Goal: Task Accomplishment & Management: Manage account settings

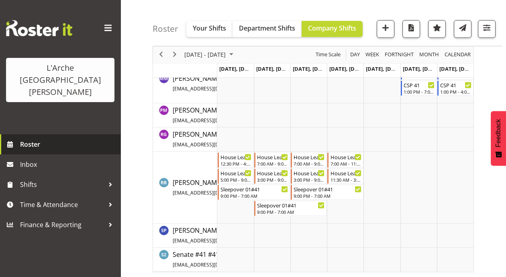
scroll to position [522, 0]
click at [29, 138] on span "Roster" at bounding box center [68, 144] width 96 height 12
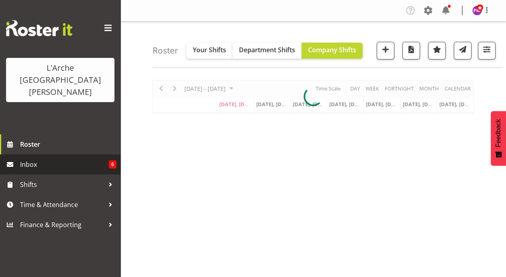
click at [31, 158] on span "Inbox" at bounding box center [64, 164] width 89 height 12
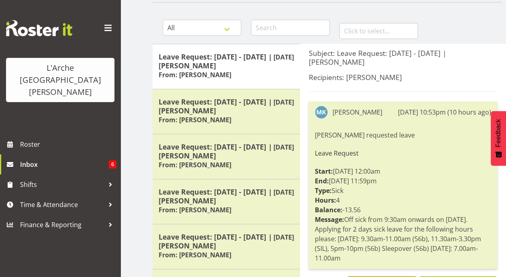
scroll to position [92, 0]
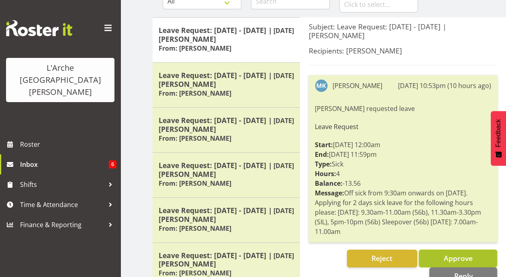
click at [435, 255] on button "Approve" at bounding box center [458, 258] width 78 height 18
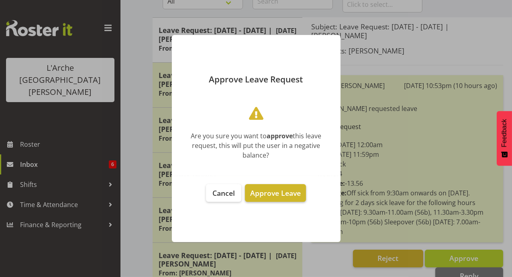
click at [278, 188] on span "Approve Leave" at bounding box center [275, 193] width 51 height 10
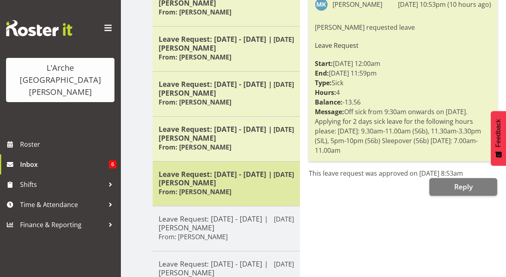
scroll to position [0, 0]
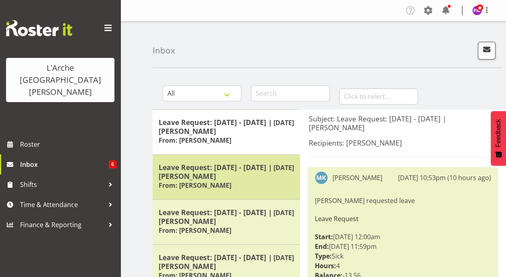
click at [245, 184] on div "Leave Request: 17/08/25 - 17/08/25 | Aizza Garduque From: Aizza Garduque" at bounding box center [226, 177] width 135 height 29
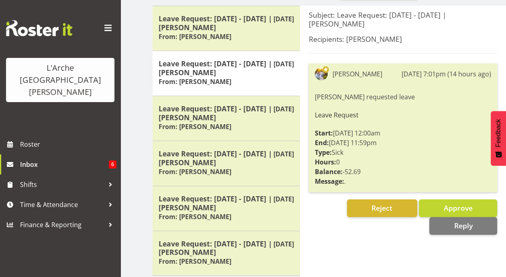
scroll to position [96, 0]
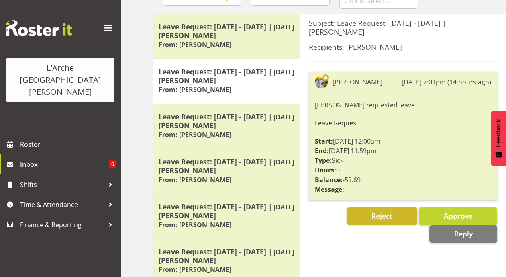
click at [385, 222] on button "Reject" at bounding box center [382, 216] width 70 height 18
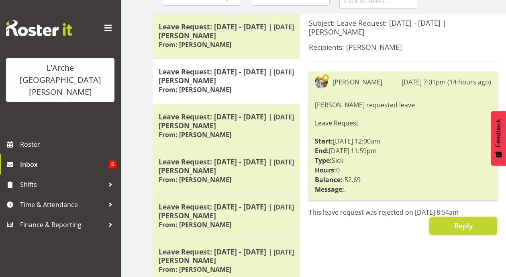
click at [455, 226] on span "Reply" at bounding box center [463, 225] width 18 height 10
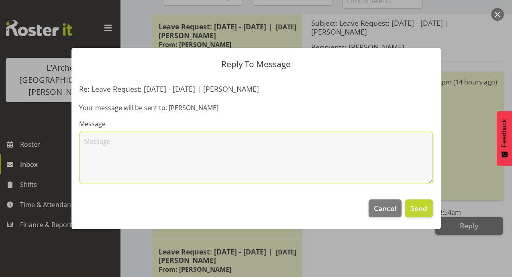
click at [85, 137] on textarea at bounding box center [256, 157] width 353 height 51
drag, startPoint x: 160, startPoint y: 149, endPoint x: 227, endPoint y: 156, distance: 67.8
click at [167, 150] on textarea "Hi Aizza, the leave date should be 18/08/25" at bounding box center [256, 157] width 353 height 51
drag, startPoint x: 220, startPoint y: 163, endPoint x: 169, endPoint y: 161, distance: 50.6
click at [216, 163] on textarea "Hi Aizza, the leave date should be 18/08/25" at bounding box center [256, 157] width 353 height 51
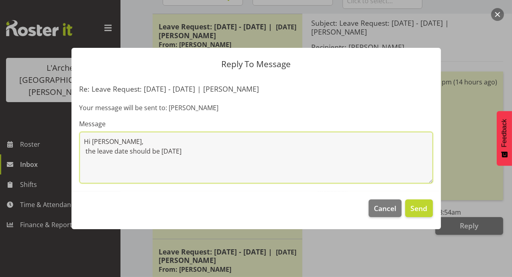
click at [161, 150] on textarea "Hi Aizza, the leave date should be 18/08/25" at bounding box center [256, 157] width 353 height 51
click at [219, 151] on textarea "Hi Aizza, the leave date should be Monday 18/08/25" at bounding box center [256, 157] width 353 height 51
drag, startPoint x: 85, startPoint y: 152, endPoint x: 100, endPoint y: 151, distance: 14.9
click at [88, 152] on textarea "Hi Aizza, the leave date should be Monday 18/08/25 . when you are back at work,…" at bounding box center [256, 157] width 353 height 51
click at [304, 151] on textarea "Hi Aizza, i have noticed leave request for 17th but it should be Monday 18/08/2…" at bounding box center [256, 157] width 353 height 51
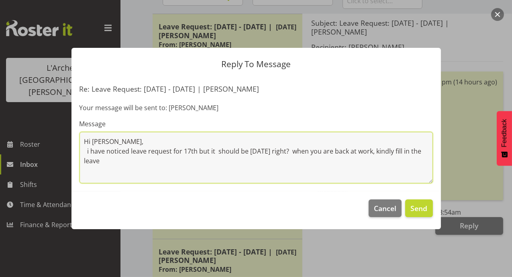
click at [127, 160] on textarea "Hi Aizza, i have noticed leave request for 17th but it should be Monday 18/08/2…" at bounding box center [256, 157] width 353 height 51
drag, startPoint x: 108, startPoint y: 159, endPoint x: 178, endPoint y: 166, distance: 69.5
click at [141, 161] on textarea "Hi Aizza, i have noticed leave request for 17th but it should be Monday 18/08/2…" at bounding box center [256, 157] width 353 height 51
click at [89, 152] on textarea "Hi Aizza, i have noticed leave request for 17th but it should be Monday 18/08/2…" at bounding box center [256, 157] width 353 height 51
type textarea "Hi Aizza, I have noticed leave request for 17th but it should be Monday 18/08/2…"
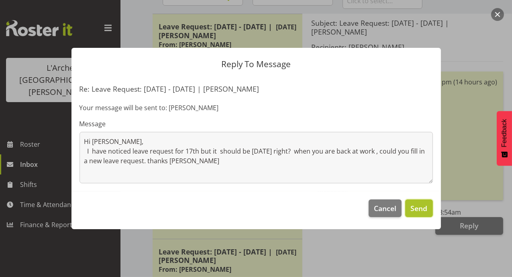
click at [418, 209] on span "Send" at bounding box center [418, 208] width 17 height 10
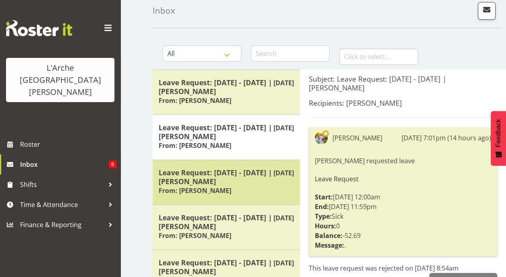
scroll to position [0, 0]
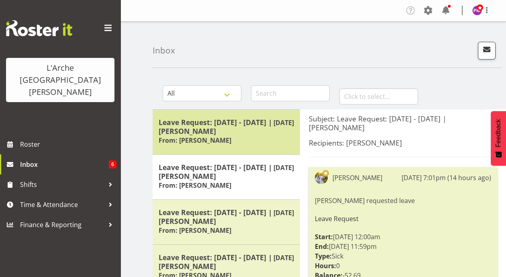
click at [227, 143] on h6 "From: [PERSON_NAME]" at bounding box center [195, 140] width 73 height 8
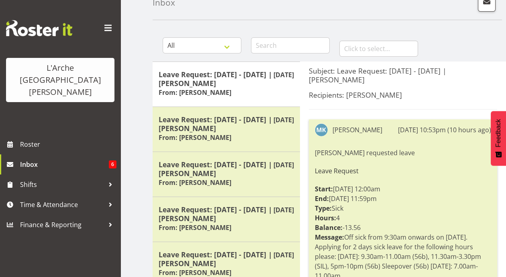
scroll to position [33, 0]
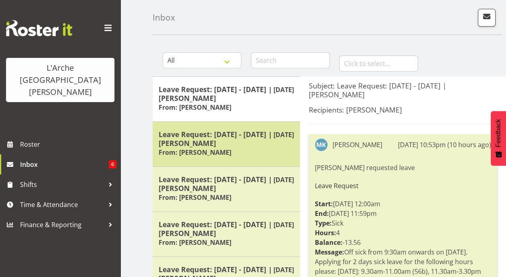
click at [243, 137] on h5 "Leave Request: [DATE] - [DATE] | [PERSON_NAME]" at bounding box center [226, 139] width 135 height 18
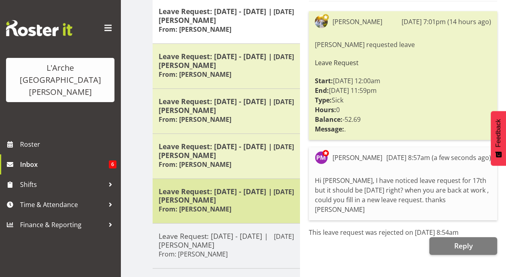
scroll to position [125, 0]
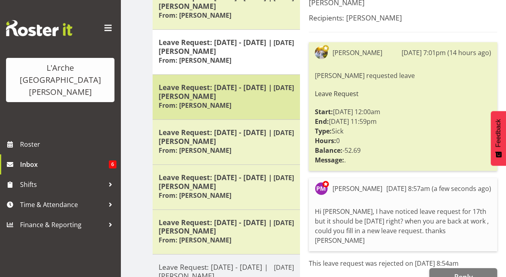
click at [199, 102] on h6 "From: [PERSON_NAME]" at bounding box center [195, 105] width 73 height 8
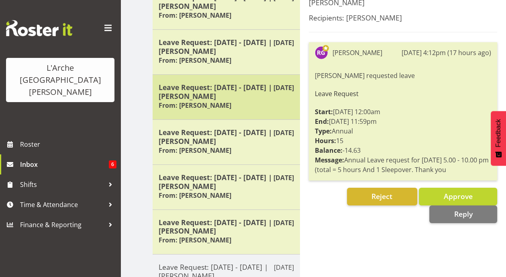
drag, startPoint x: 352, startPoint y: 236, endPoint x: 192, endPoint y: 100, distance: 210.3
click at [192, 101] on h6 "From: [PERSON_NAME]" at bounding box center [195, 105] width 73 height 8
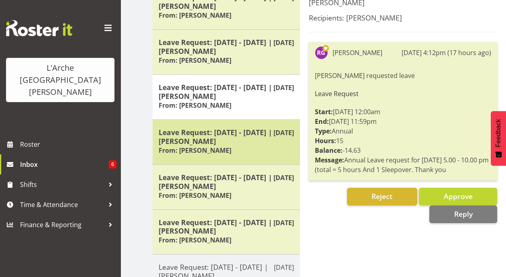
click at [227, 153] on div "Leave Request: 15/08/25 - 17/08/25 | Rob Goulton From: Rob Goulton" at bounding box center [226, 142] width 135 height 29
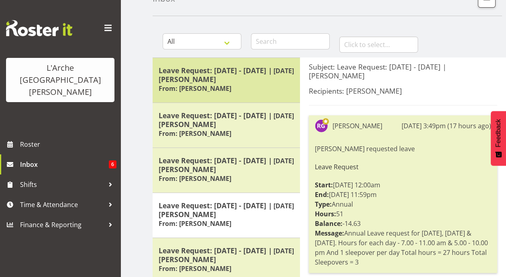
scroll to position [0, 0]
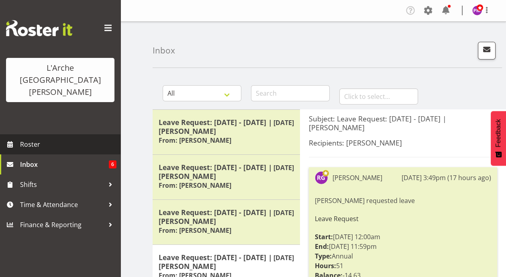
click at [22, 138] on span "Roster" at bounding box center [68, 144] width 96 height 12
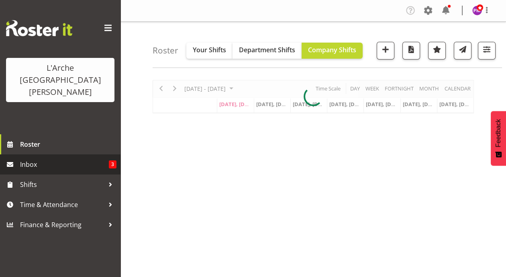
click at [27, 158] on span "Inbox" at bounding box center [64, 164] width 89 height 12
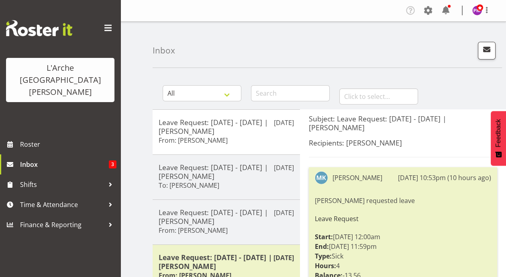
click at [278, 48] on div "Inbox" at bounding box center [327, 45] width 349 height 46
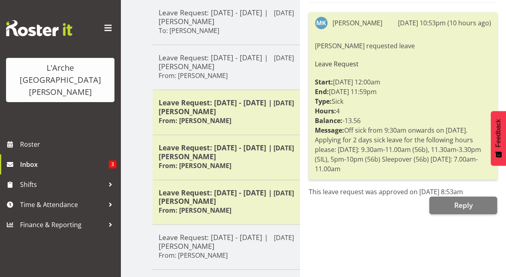
scroll to position [254, 0]
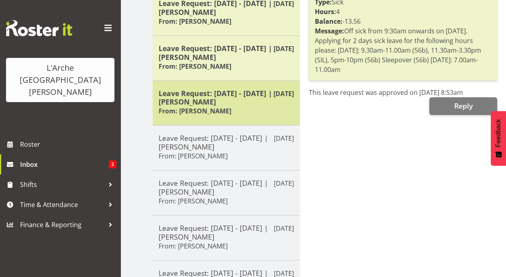
click at [237, 115] on div "Leave Request: [DATE] - [DATE] | [PERSON_NAME] From: [PERSON_NAME]" at bounding box center [226, 103] width 135 height 29
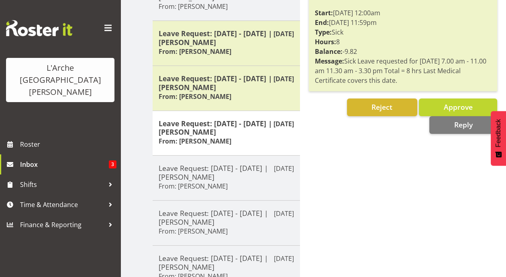
scroll to position [235, 0]
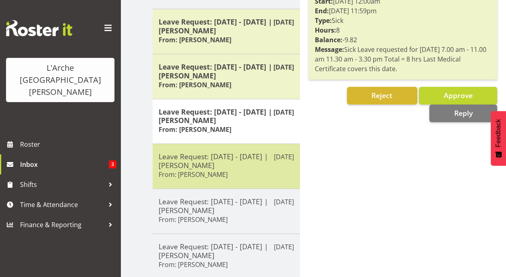
click at [196, 168] on div "Leave Request: [DATE] - [DATE] | [PERSON_NAME] From: [PERSON_NAME]" at bounding box center [226, 166] width 135 height 29
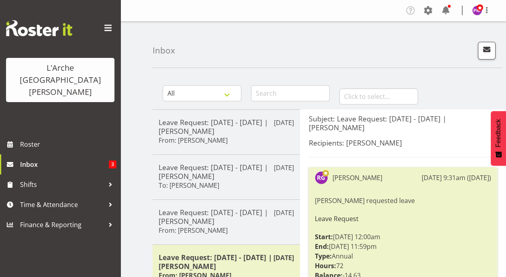
scroll to position [313, 0]
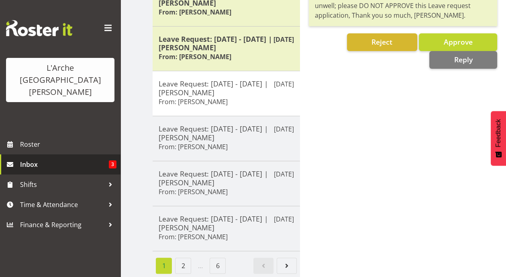
click at [31, 158] on span "Inbox" at bounding box center [64, 164] width 89 height 12
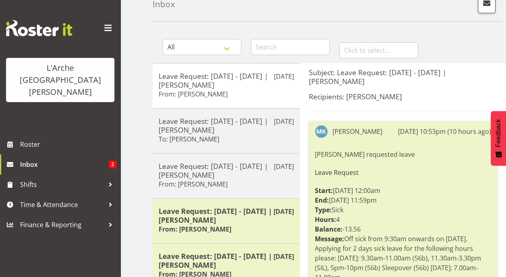
scroll to position [62, 0]
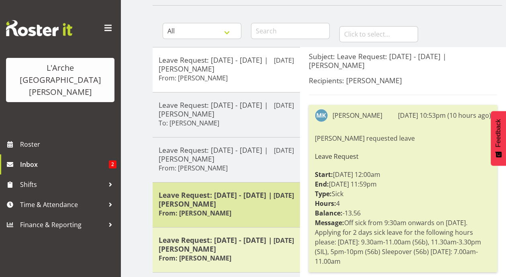
click at [254, 218] on div "Aug 17th Leave Request: 15/08/25 - 17/08/25 | Rob Goulton From: Rob Goulton" at bounding box center [226, 204] width 147 height 45
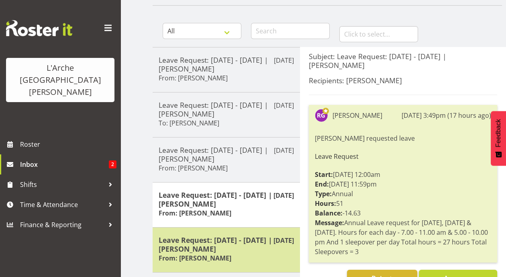
click at [233, 249] on h5 "Leave Request: 07/08/25 - 08/08/25 | Rob Goulton" at bounding box center [226, 244] width 135 height 18
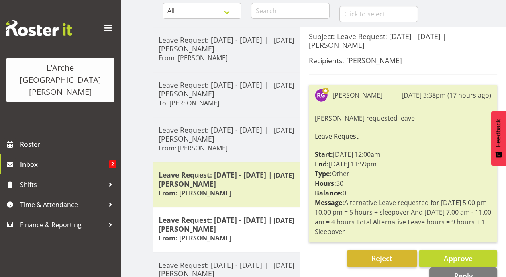
scroll to position [147, 0]
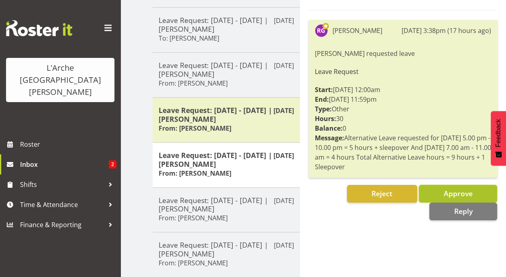
click at [439, 194] on button "Approve" at bounding box center [458, 194] width 78 height 18
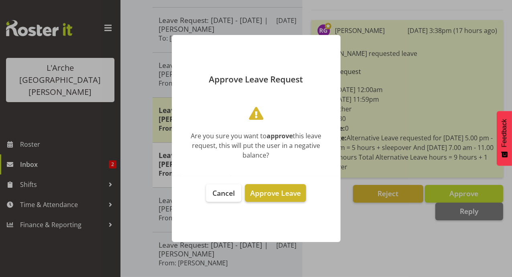
click at [277, 194] on span "Approve Leave" at bounding box center [275, 193] width 51 height 10
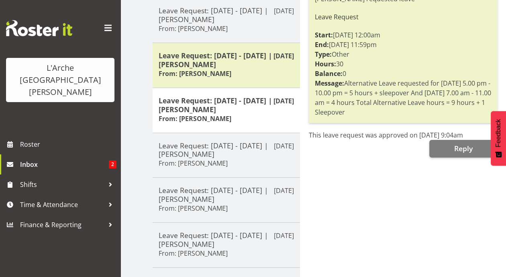
scroll to position [202, 0]
click at [373, 201] on div "Subject: Leave Request: 07/08/25 - 08/08/25 | Rob Goulton Recipients: Priyadhar…" at bounding box center [403, 145] width 206 height 476
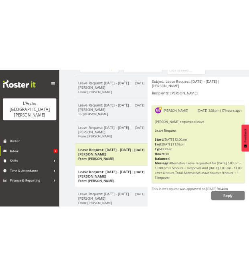
scroll to position [84, 0]
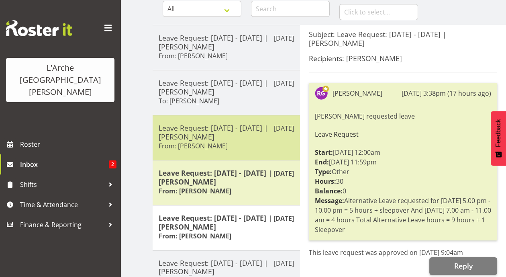
click at [205, 135] on h5 "Leave Request: 14/08/25 - 14/08/25 | Rob Goulton" at bounding box center [226, 132] width 135 height 18
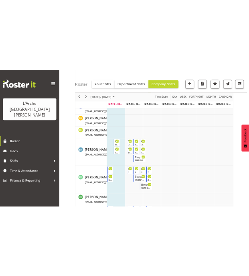
scroll to position [1069, 0]
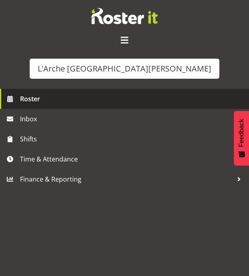
click at [27, 99] on span "Roster" at bounding box center [132, 99] width 225 height 12
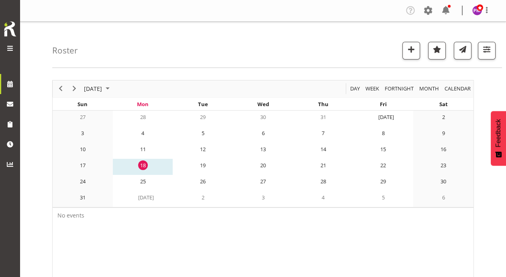
click at [65, 52] on h4 "Roster" at bounding box center [65, 50] width 26 height 9
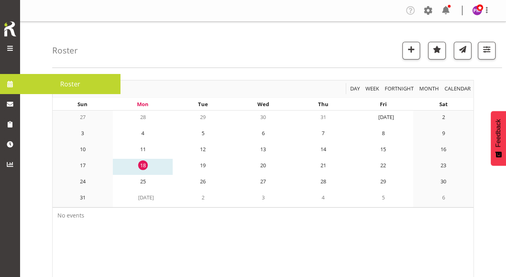
click at [15, 86] on span at bounding box center [10, 84] width 12 height 12
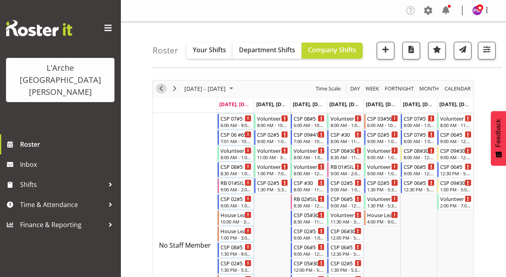
click at [158, 86] on span "Previous" at bounding box center [161, 89] width 10 height 10
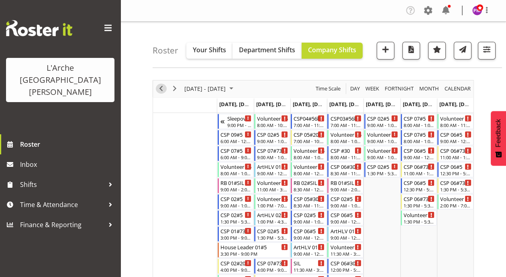
click at [161, 86] on span "Previous" at bounding box center [161, 89] width 10 height 10
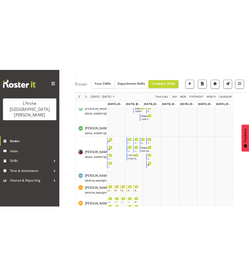
scroll to position [1350, 0]
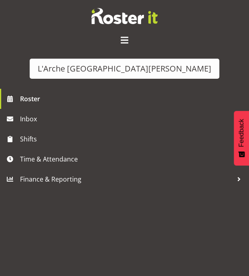
drag, startPoint x: 132, startPoint y: 269, endPoint x: 192, endPoint y: 274, distance: 60.1
click at [192, 274] on div "L'Arche Mount Tabor Roster Inbox Shifts Time & Attendance Finance & Reporting" at bounding box center [124, 138] width 249 height 276
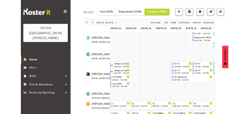
scroll to position [1337, 0]
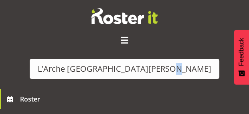
drag, startPoint x: 159, startPoint y: 60, endPoint x: 210, endPoint y: 68, distance: 51.2
click at [210, 68] on div "L'Arche [GEOGRAPHIC_DATA][PERSON_NAME]" at bounding box center [124, 44] width 249 height 89
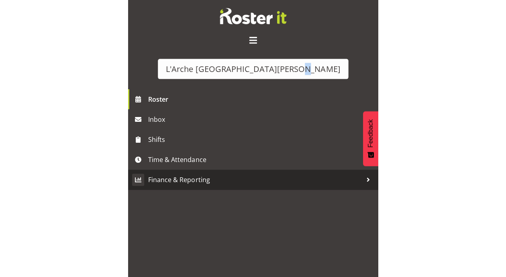
scroll to position [2192, 0]
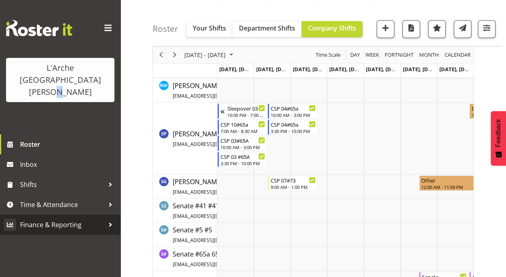
click at [314, 205] on td "Timeline Week of August 4, 2025" at bounding box center [308, 210] width 37 height 24
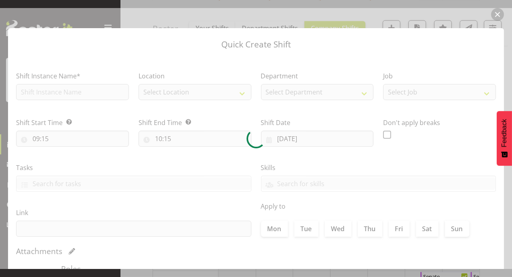
type input "06/08/2025"
checkbox input "true"
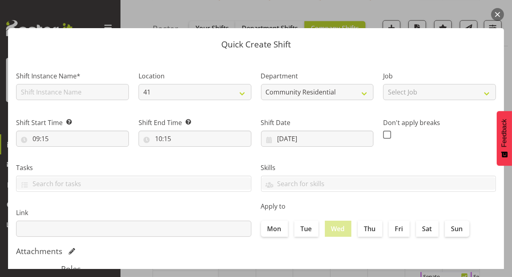
click at [499, 14] on button "button" at bounding box center [497, 14] width 13 height 13
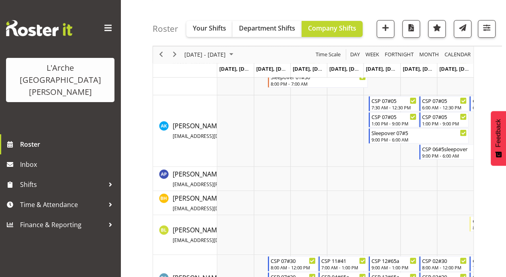
scroll to position [312, 0]
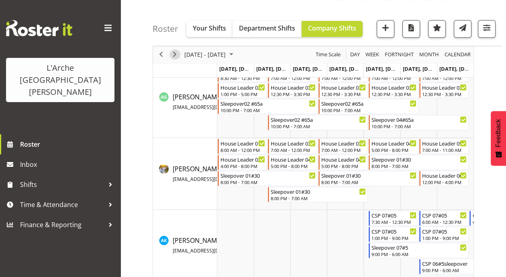
click div "next period"
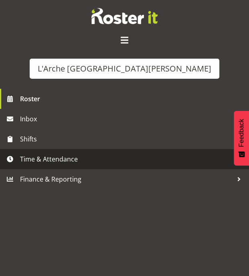
click span "Time & Attendance"
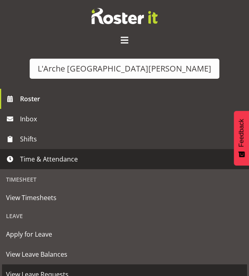
click span "View Leave Requests"
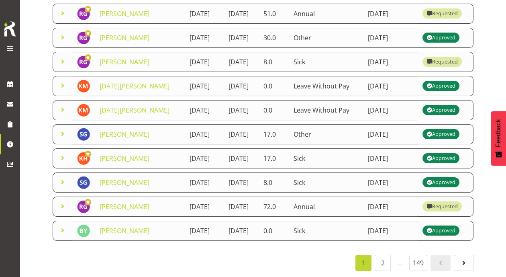
scroll to position [315, 0]
click at [249, 255] on link "2" at bounding box center [383, 263] width 16 height 16
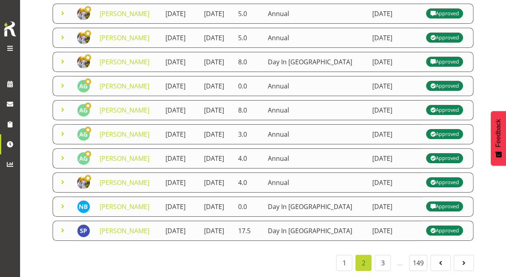
scroll to position [277, 0]
click at [249, 255] on link "1" at bounding box center [344, 263] width 16 height 16
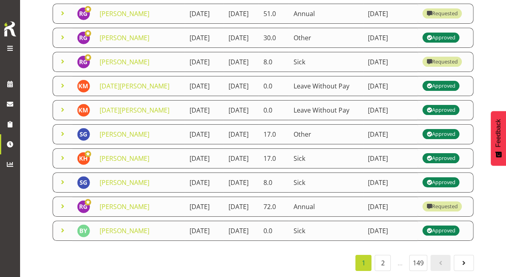
scroll to position [293, 0]
click at [118, 211] on link "[PERSON_NAME]" at bounding box center [125, 206] width 50 height 9
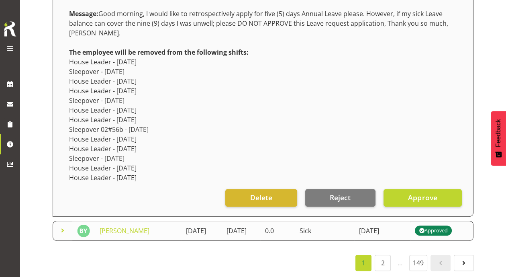
scroll to position [609, 0]
click at [249, 189] on button "Reject" at bounding box center [340, 198] width 70 height 18
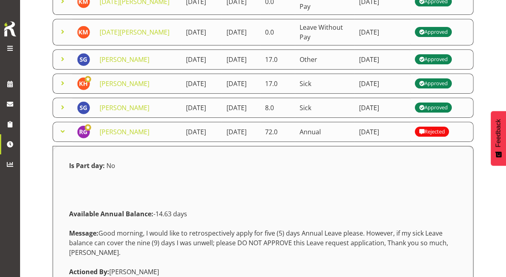
scroll to position [258, 0]
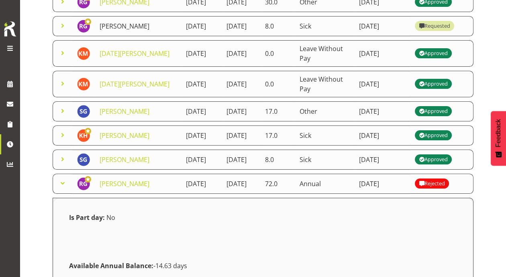
click at [118, 31] on link "[PERSON_NAME]" at bounding box center [125, 26] width 50 height 9
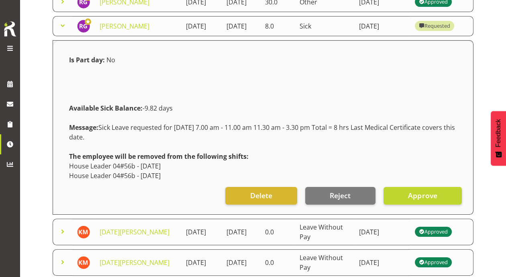
click at [249, 185] on div "The employee will be removed from the following shifts: House Leader 04#56b - 4…" at bounding box center [263, 166] width 398 height 39
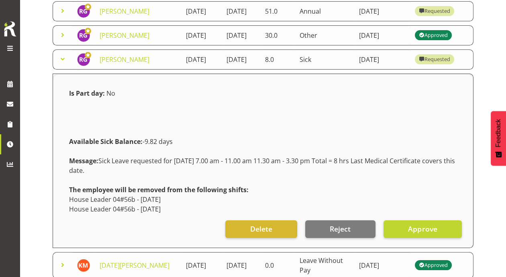
scroll to position [353, 0]
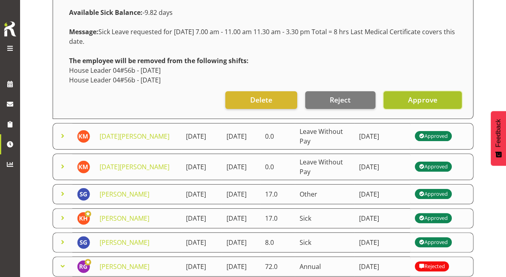
click at [249, 105] on span "Approve" at bounding box center [422, 99] width 29 height 10
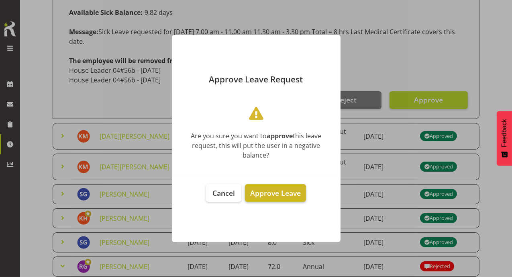
click at [249, 196] on span "Approve Leave" at bounding box center [275, 193] width 51 height 10
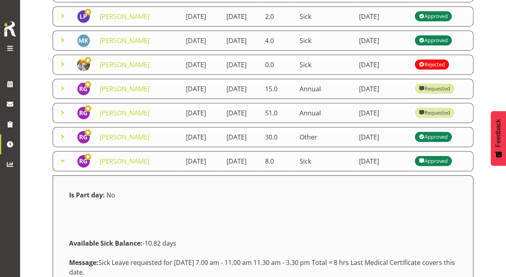
scroll to position [73, 0]
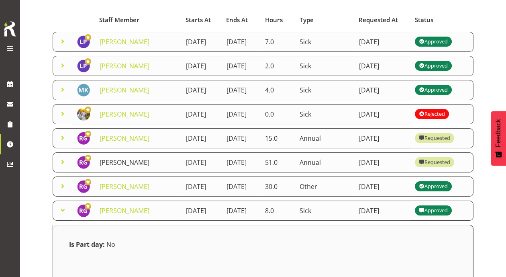
click at [114, 167] on link "[PERSON_NAME]" at bounding box center [125, 162] width 50 height 9
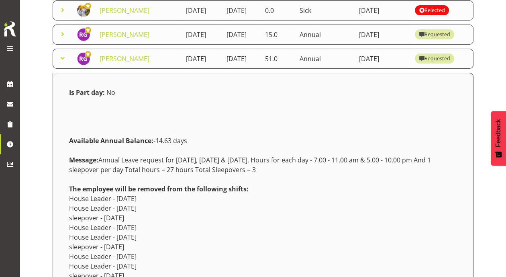
scroll to position [287, 0]
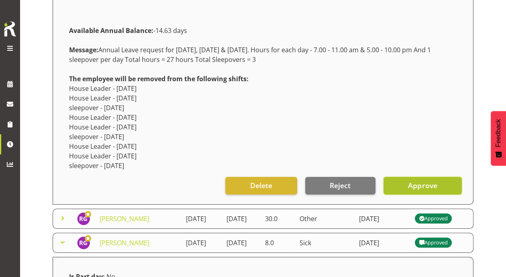
click at [249, 190] on span "Approve" at bounding box center [422, 185] width 29 height 10
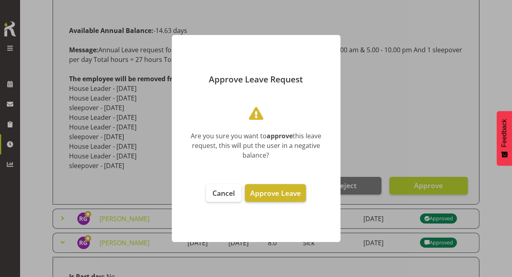
click at [249, 196] on span "Approve Leave" at bounding box center [275, 193] width 51 height 10
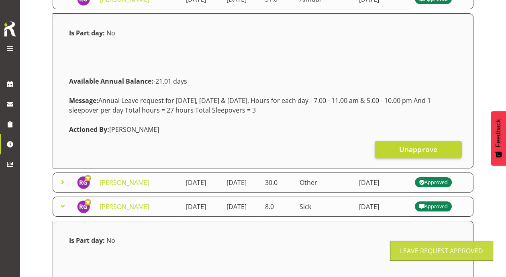
scroll to position [180, 0]
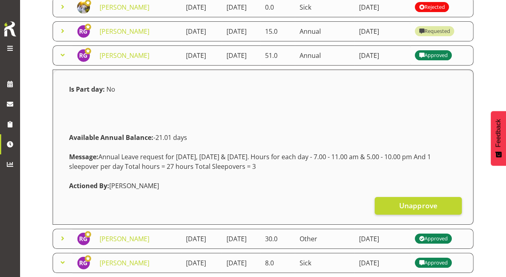
drag, startPoint x: 108, startPoint y: 57, endPoint x: 149, endPoint y: 63, distance: 41.0
click at [109, 36] on link "[PERSON_NAME]" at bounding box center [125, 31] width 50 height 9
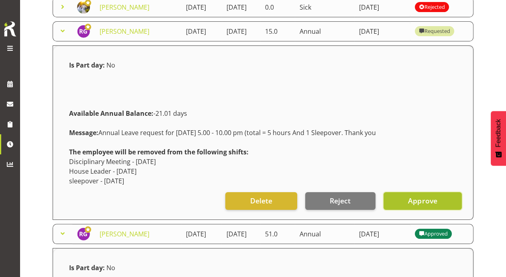
click at [249, 206] on span "Approve" at bounding box center [422, 200] width 29 height 10
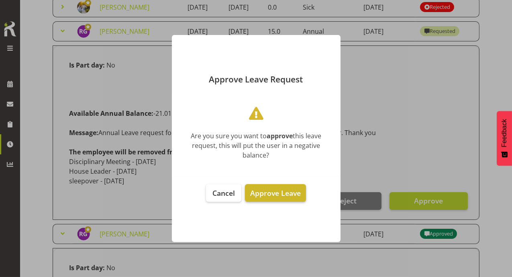
click at [249, 192] on span "Approve Leave" at bounding box center [275, 193] width 51 height 10
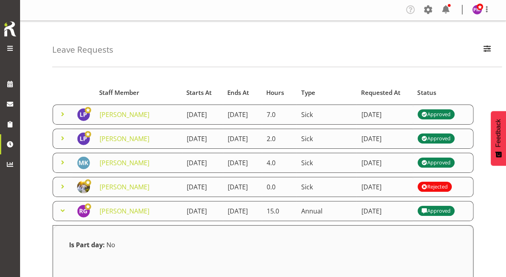
scroll to position [0, 0]
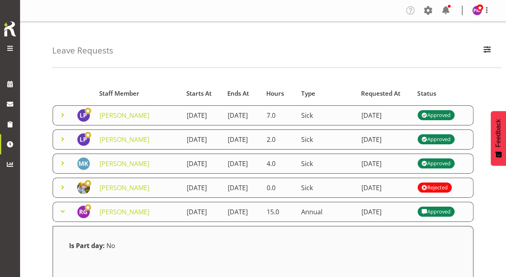
drag, startPoint x: 214, startPoint y: 55, endPoint x: 215, endPoint y: 73, distance: 18.5
click at [213, 56] on div "Leave Requests Search Search for a particular employee Status All Approved Requ…" at bounding box center [277, 45] width 450 height 46
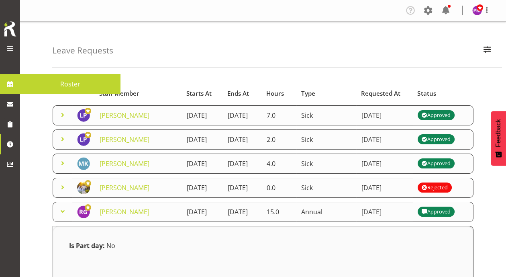
click at [69, 82] on span "Roster" at bounding box center [70, 84] width 92 height 12
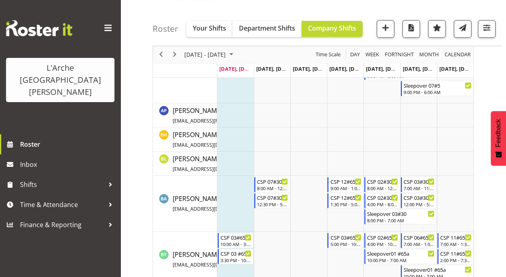
scroll to position [530, 0]
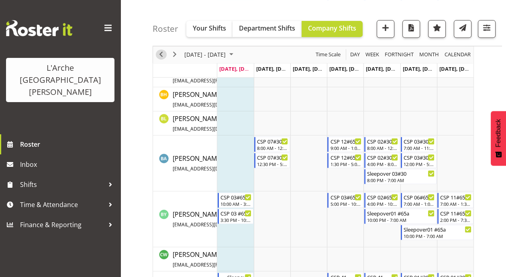
click at [157, 53] on span "Previous" at bounding box center [161, 55] width 10 height 10
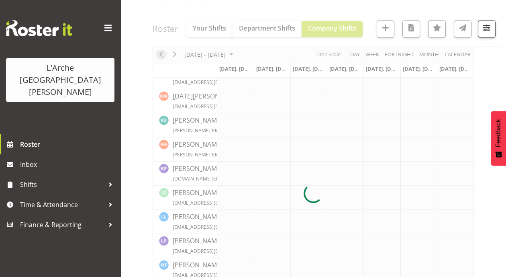
click at [157, 53] on div at bounding box center [313, 193] width 321 height 1286
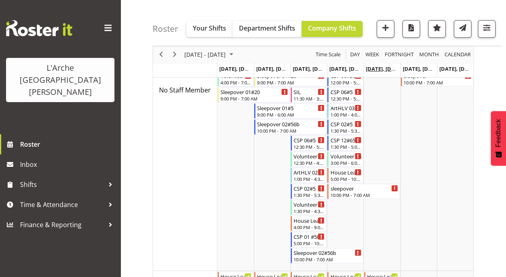
scroll to position [383, 0]
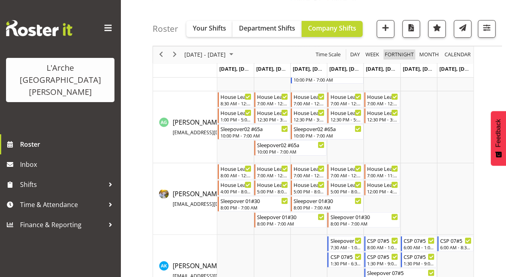
click at [392, 55] on span "Fortnight" at bounding box center [399, 55] width 31 height 10
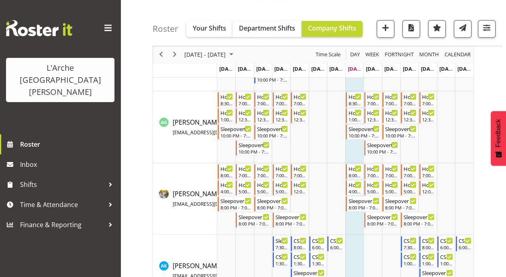
scroll to position [990, 0]
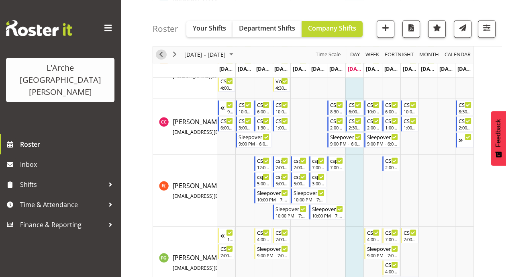
click at [156, 51] on div "previous period" at bounding box center [161, 54] width 14 height 17
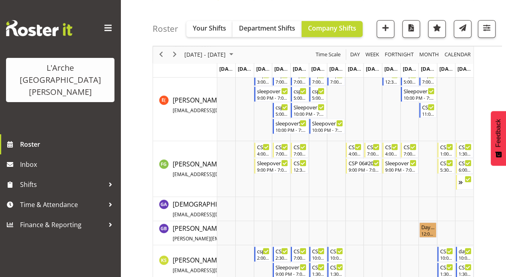
scroll to position [1094, 0]
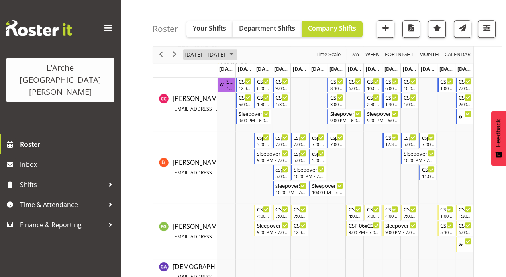
click at [236, 53] on span "July 2025" at bounding box center [232, 55] width 10 height 10
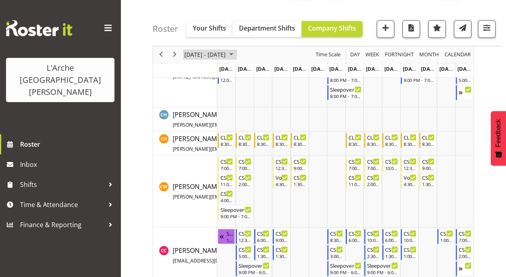
scroll to position [928, 0]
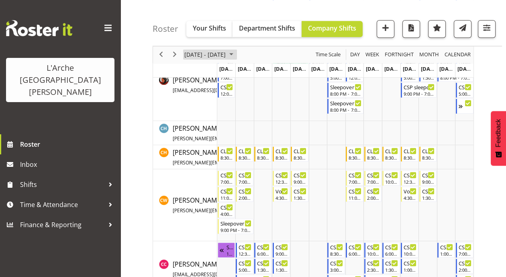
click at [236, 53] on span "July 2025" at bounding box center [232, 55] width 10 height 10
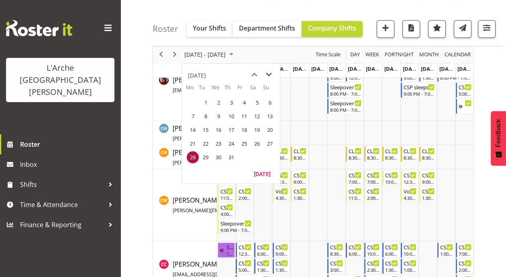
click at [269, 73] on span "next month" at bounding box center [269, 74] width 14 height 14
click at [193, 117] on span "4" at bounding box center [193, 116] width 12 height 12
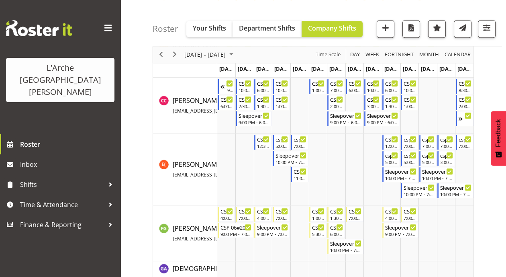
scroll to position [1068, 0]
